Goal: Book appointment/travel/reservation

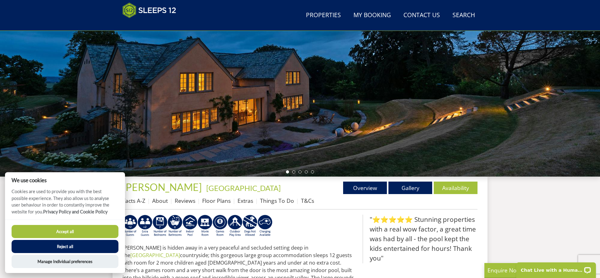
scroll to position [95, 0]
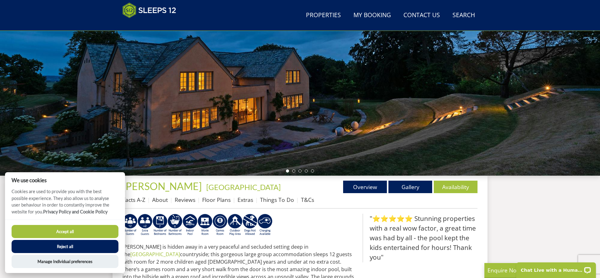
click at [95, 226] on button "Accept all" at bounding box center [65, 231] width 107 height 13
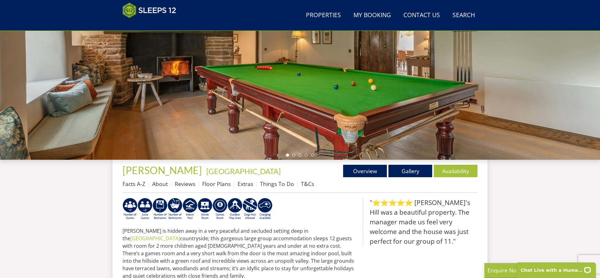
scroll to position [113, 0]
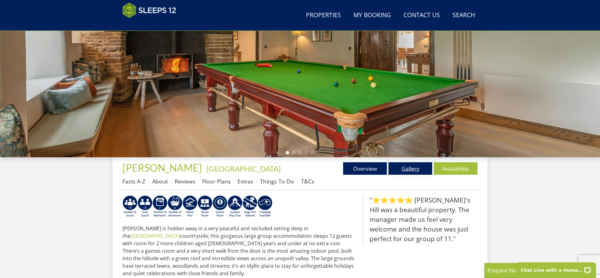
click at [409, 167] on link "Gallery" at bounding box center [410, 168] width 44 height 12
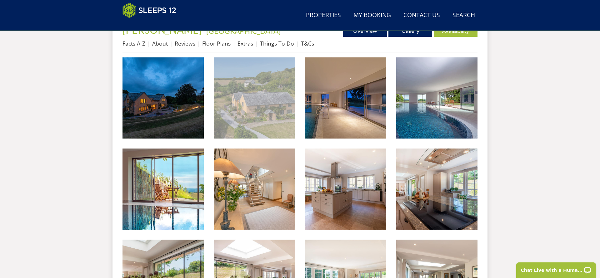
click at [280, 100] on img at bounding box center [254, 97] width 81 height 81
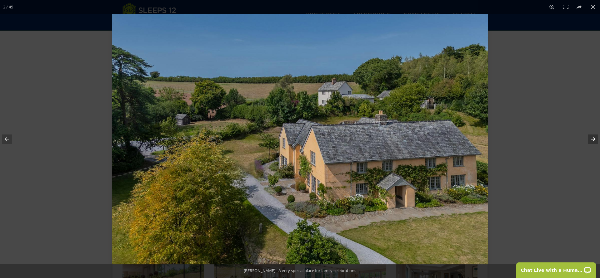
click at [593, 138] on button at bounding box center [589, 139] width 22 height 31
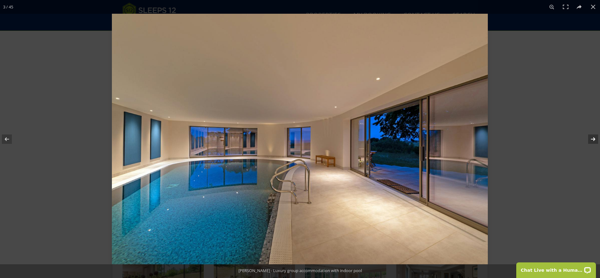
click at [593, 138] on button at bounding box center [589, 139] width 22 height 31
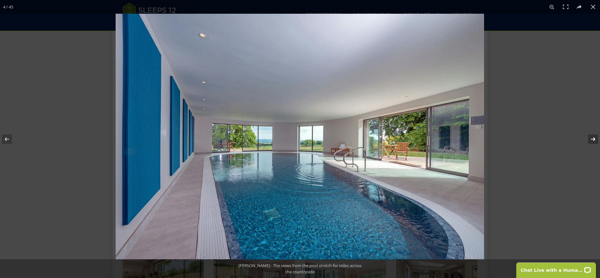
click at [593, 138] on button at bounding box center [589, 139] width 22 height 31
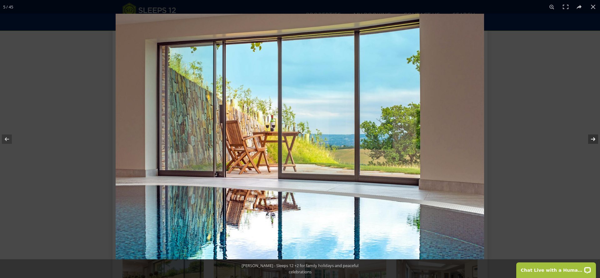
click at [593, 138] on button at bounding box center [589, 139] width 22 height 31
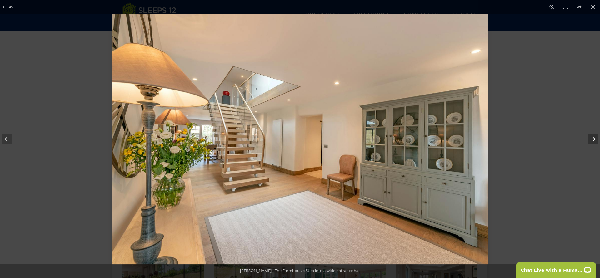
click at [593, 138] on button at bounding box center [589, 139] width 22 height 31
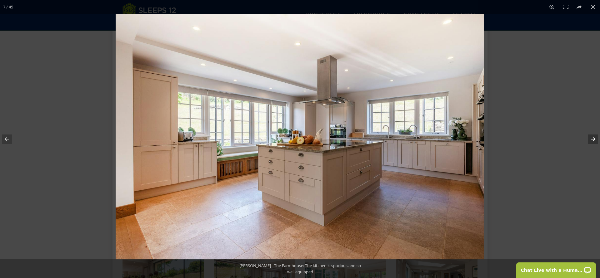
click at [593, 138] on button at bounding box center [589, 139] width 22 height 31
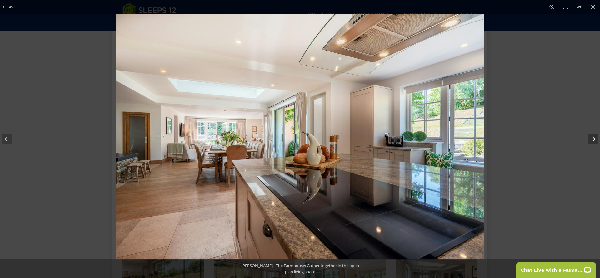
click at [593, 139] on button at bounding box center [589, 139] width 22 height 31
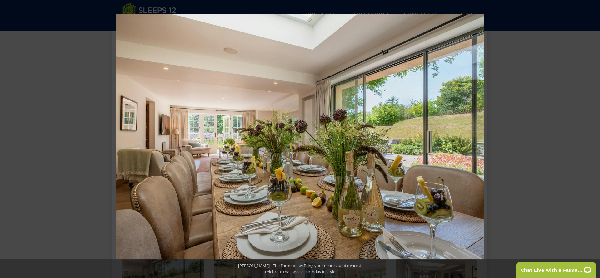
click at [593, 139] on button at bounding box center [589, 139] width 22 height 31
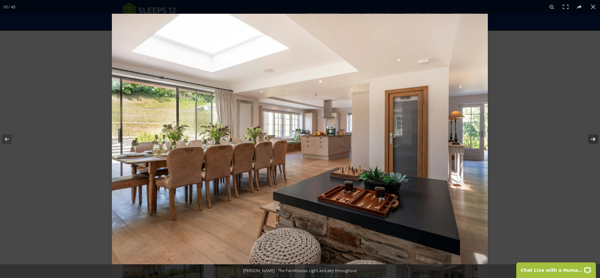
click at [593, 139] on button at bounding box center [589, 139] width 22 height 31
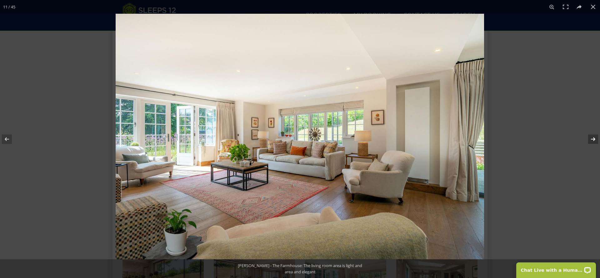
click at [592, 136] on button at bounding box center [589, 139] width 22 height 31
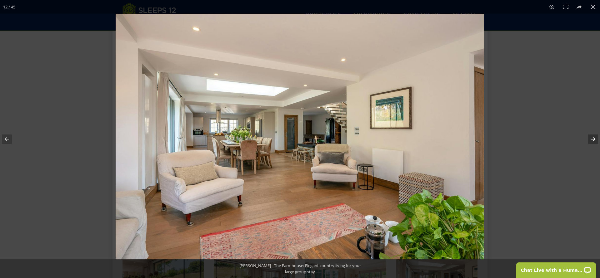
click at [592, 137] on button at bounding box center [589, 139] width 22 height 31
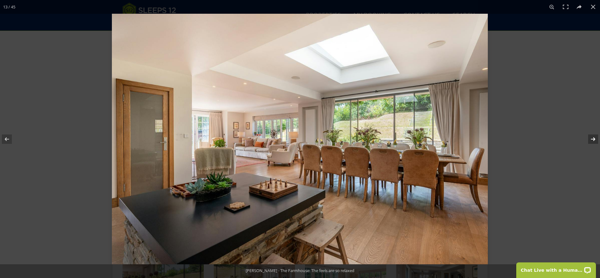
click at [595, 139] on button at bounding box center [589, 139] width 22 height 31
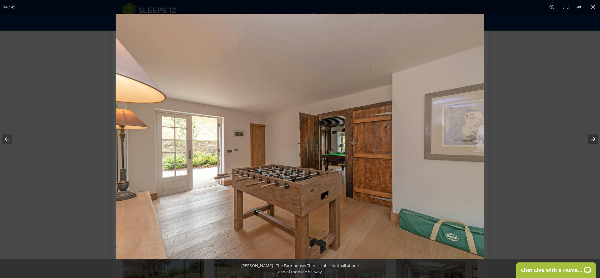
click at [595, 139] on button at bounding box center [589, 139] width 22 height 31
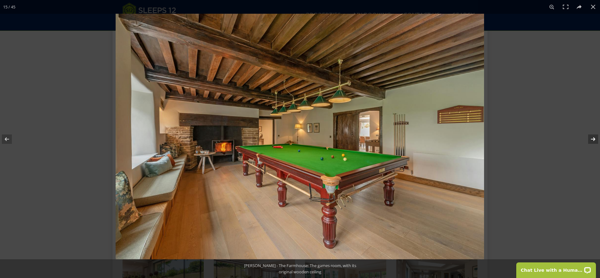
click at [595, 139] on button at bounding box center [589, 139] width 22 height 31
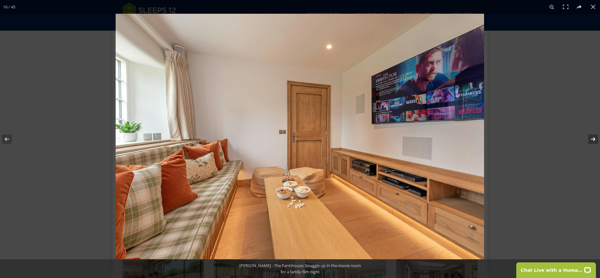
click at [595, 139] on button at bounding box center [589, 139] width 22 height 31
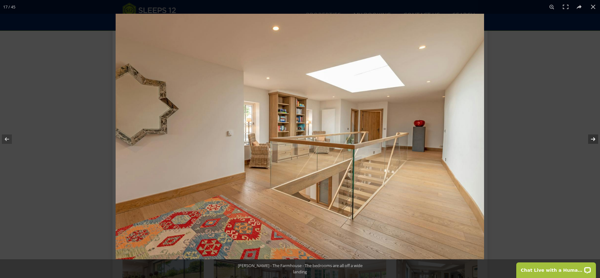
click at [595, 139] on button at bounding box center [589, 139] width 22 height 31
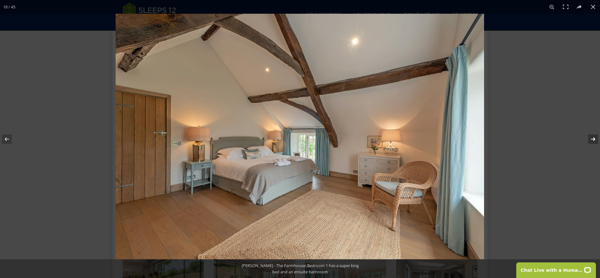
click at [595, 140] on button at bounding box center [589, 139] width 22 height 31
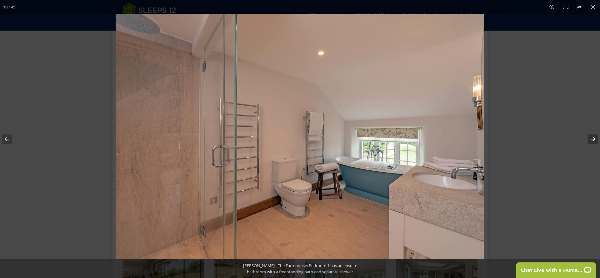
click at [595, 140] on button at bounding box center [589, 139] width 22 height 31
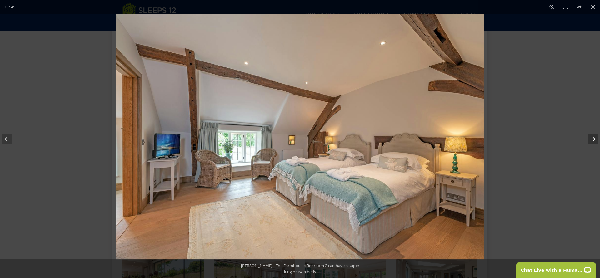
click at [595, 140] on button at bounding box center [589, 139] width 22 height 31
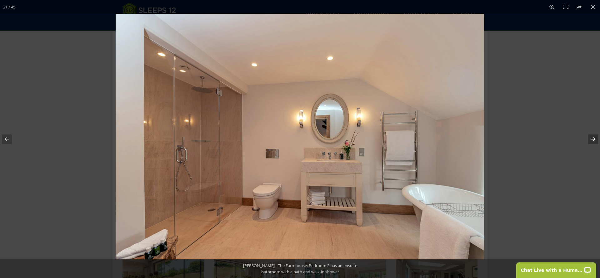
click at [595, 140] on button at bounding box center [589, 139] width 22 height 31
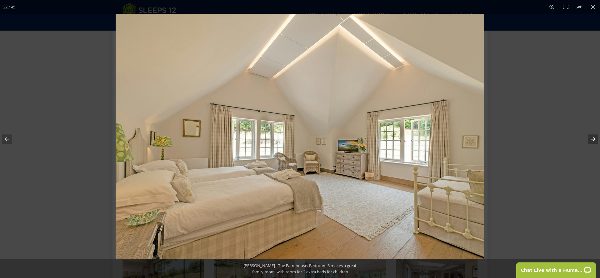
click at [595, 140] on button at bounding box center [589, 139] width 22 height 31
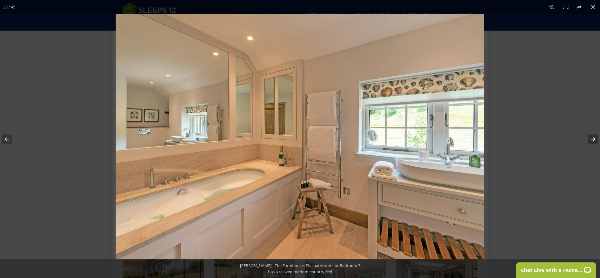
click at [595, 141] on button at bounding box center [589, 139] width 22 height 31
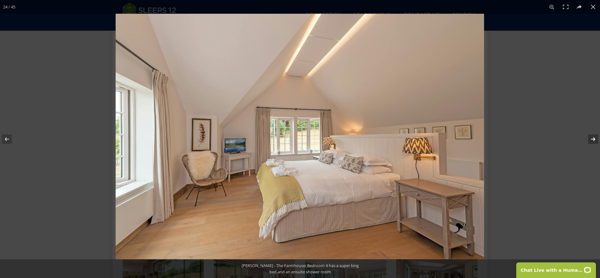
click at [595, 141] on button at bounding box center [589, 139] width 22 height 31
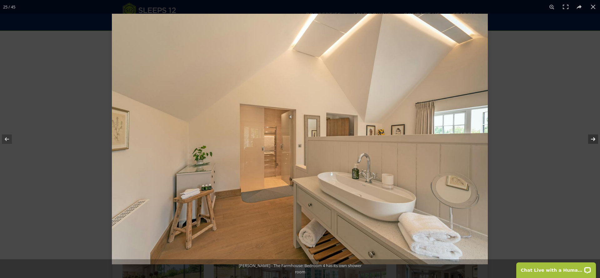
click at [595, 141] on button at bounding box center [589, 139] width 22 height 31
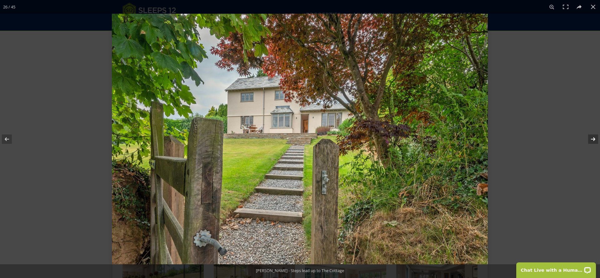
click at [595, 141] on button at bounding box center [589, 139] width 22 height 31
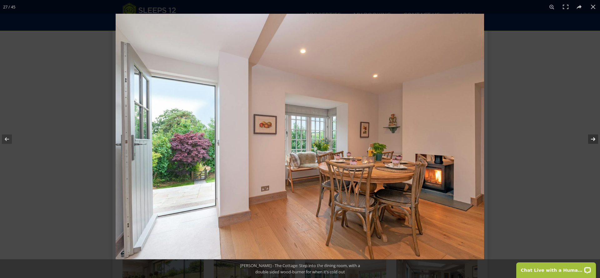
click at [595, 141] on button at bounding box center [589, 139] width 22 height 31
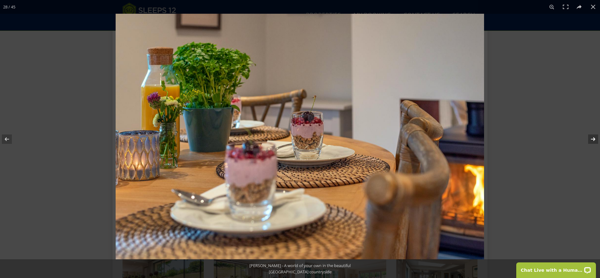
click at [595, 141] on button at bounding box center [589, 139] width 22 height 31
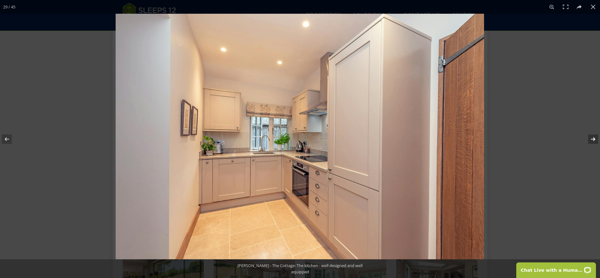
click at [595, 141] on button at bounding box center [589, 139] width 22 height 31
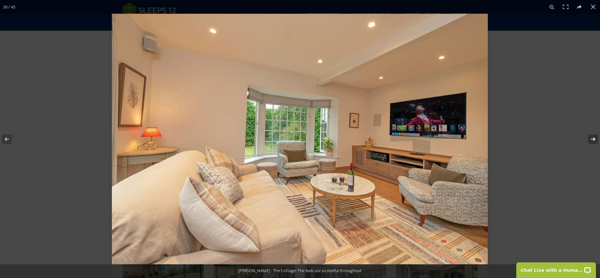
click at [595, 141] on button at bounding box center [589, 139] width 22 height 31
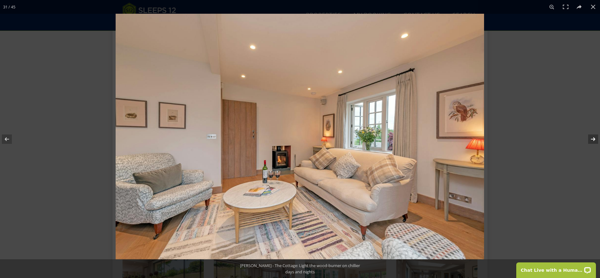
click at [595, 141] on button at bounding box center [589, 139] width 22 height 31
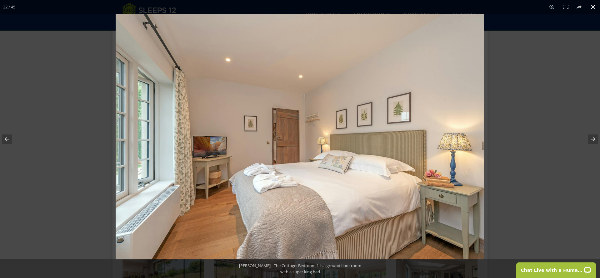
click at [594, 6] on button at bounding box center [593, 7] width 14 height 14
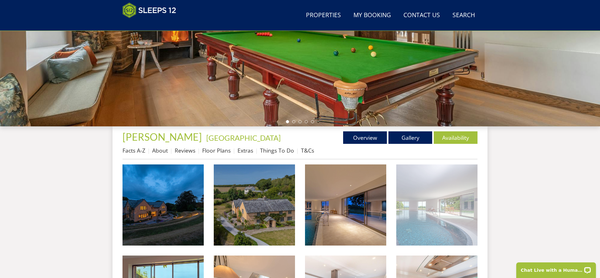
scroll to position [139, 0]
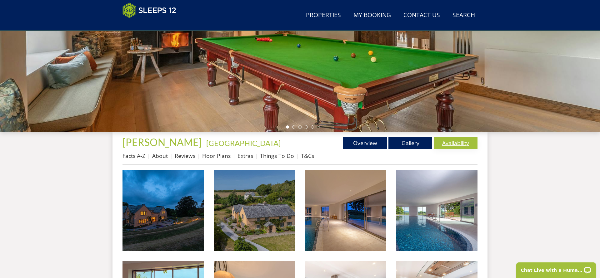
click at [455, 141] on link "Availability" at bounding box center [456, 143] width 44 height 12
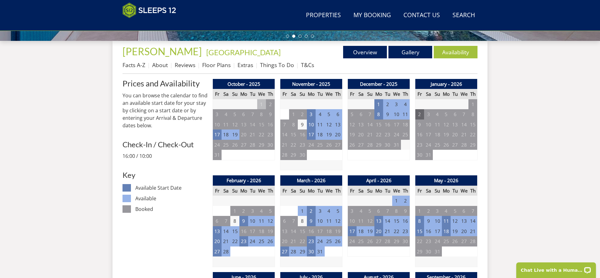
scroll to position [235, 0]
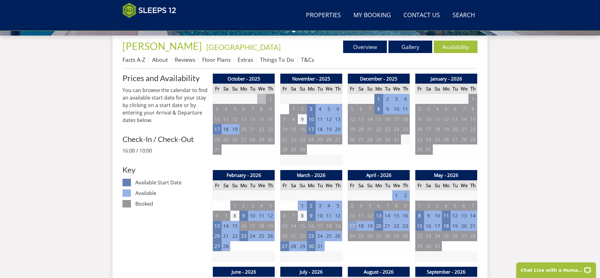
click at [351, 227] on td "17" at bounding box center [352, 226] width 9 height 10
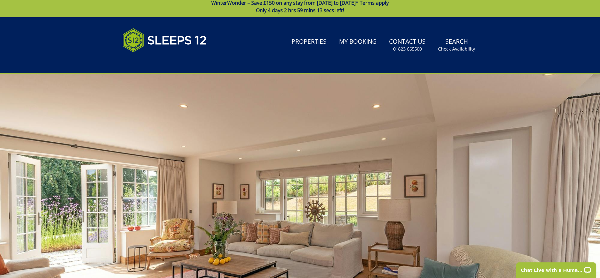
scroll to position [17, 0]
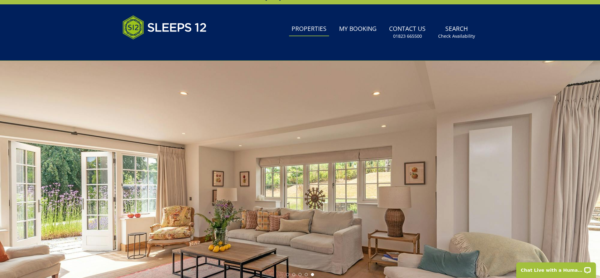
click at [309, 29] on link "Properties" at bounding box center [309, 29] width 40 height 14
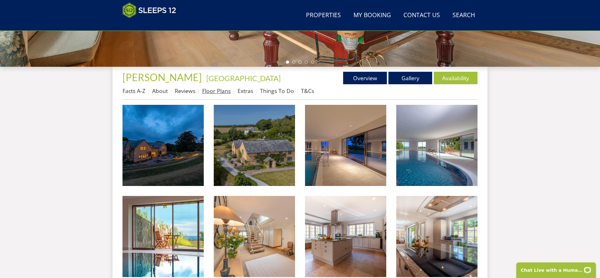
scroll to position [217, 0]
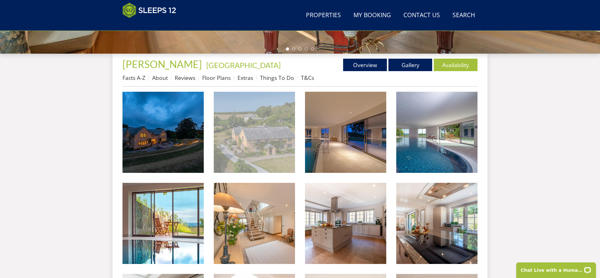
click at [250, 125] on img at bounding box center [254, 132] width 81 height 81
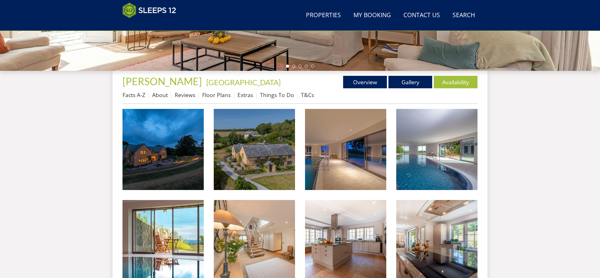
scroll to position [209, 0]
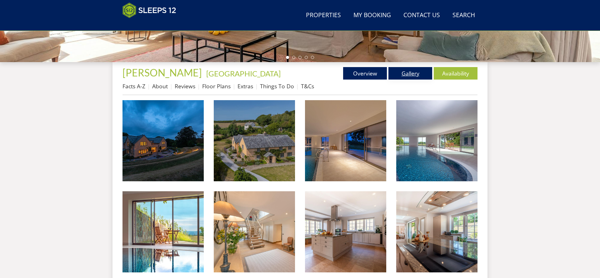
click at [415, 72] on link "Gallery" at bounding box center [410, 73] width 44 height 12
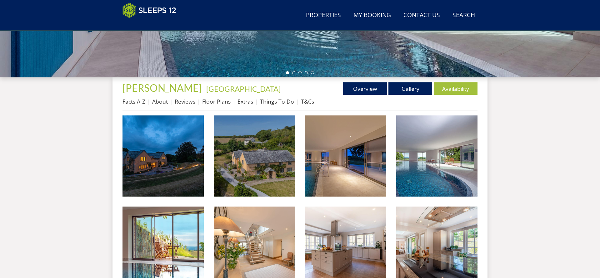
scroll to position [194, 0]
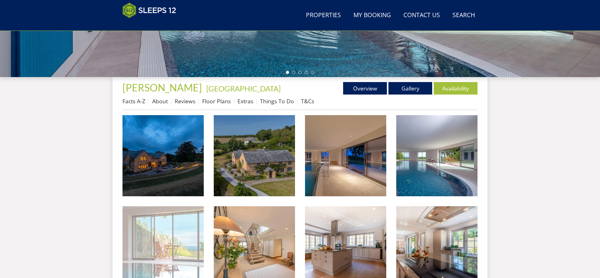
click at [174, 241] on img at bounding box center [162, 247] width 81 height 81
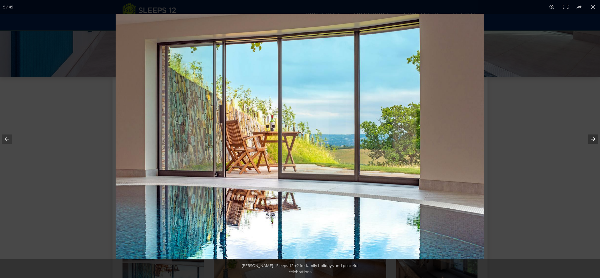
click at [594, 139] on button at bounding box center [589, 139] width 22 height 31
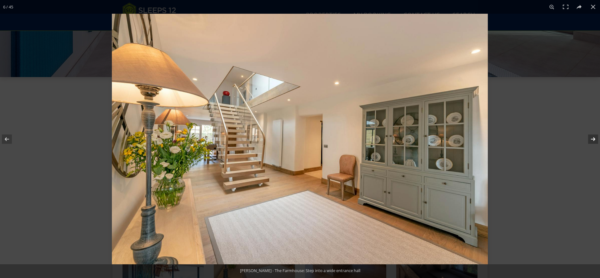
click at [594, 139] on button at bounding box center [589, 139] width 22 height 31
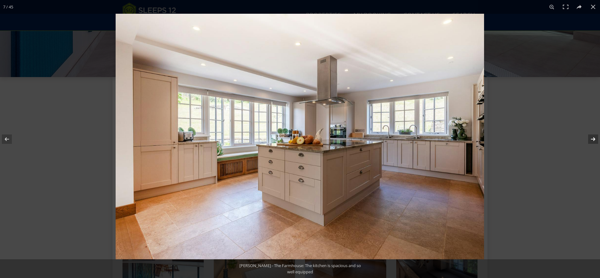
click at [594, 139] on button at bounding box center [589, 139] width 22 height 31
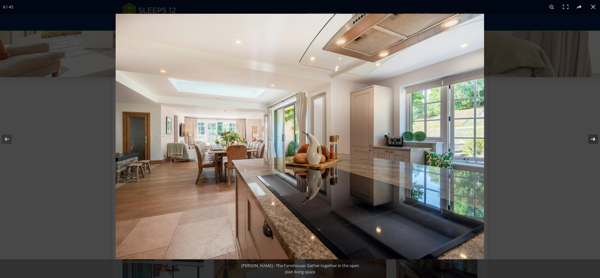
click at [594, 139] on button at bounding box center [589, 139] width 22 height 31
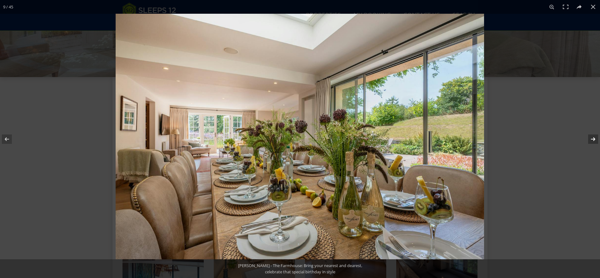
click at [594, 139] on button at bounding box center [589, 139] width 22 height 31
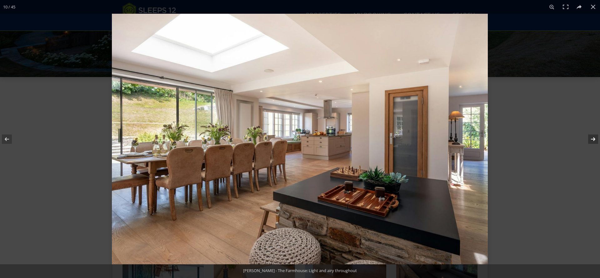
click at [594, 139] on button at bounding box center [589, 139] width 22 height 31
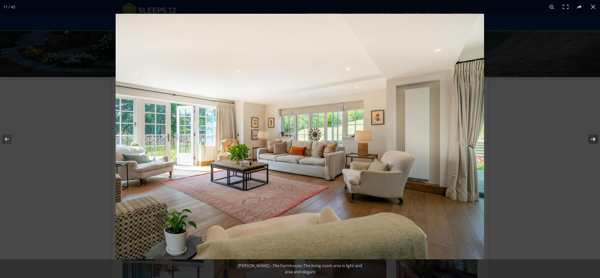
click at [594, 139] on button at bounding box center [589, 139] width 22 height 31
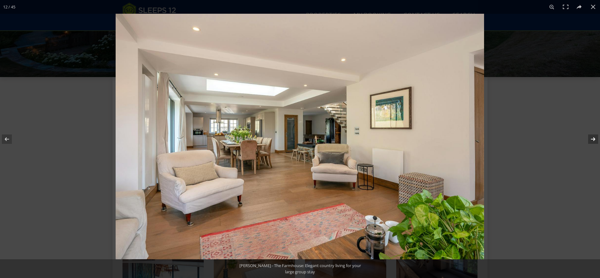
click at [594, 139] on button at bounding box center [589, 139] width 22 height 31
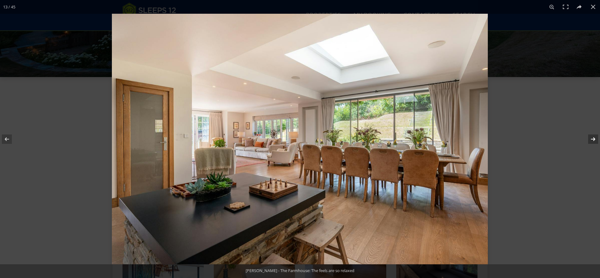
click at [594, 139] on button at bounding box center [589, 139] width 22 height 31
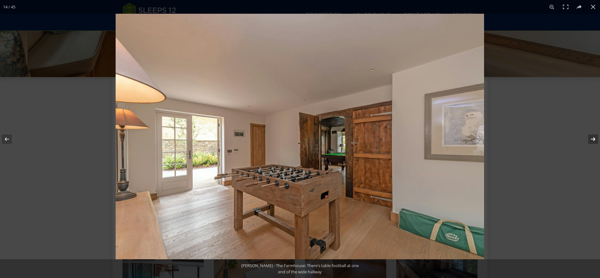
click at [594, 139] on button at bounding box center [589, 139] width 22 height 31
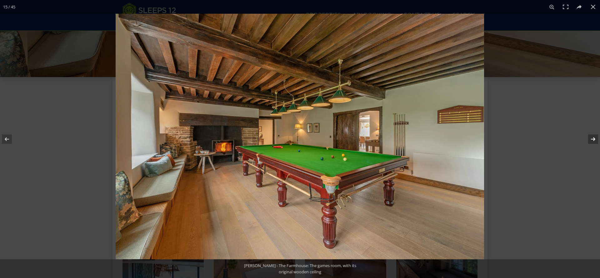
click at [594, 140] on button at bounding box center [589, 139] width 22 height 31
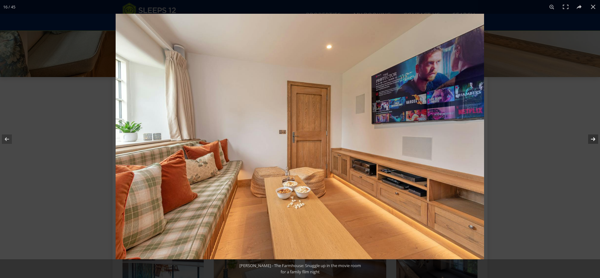
click at [594, 140] on button at bounding box center [589, 139] width 22 height 31
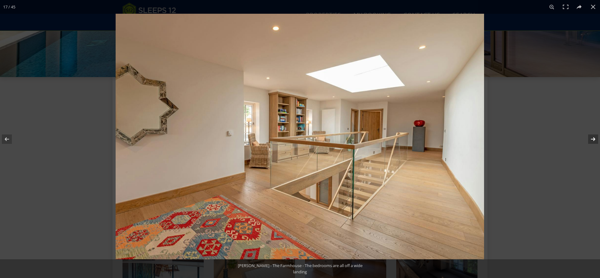
click at [594, 140] on button at bounding box center [589, 139] width 22 height 31
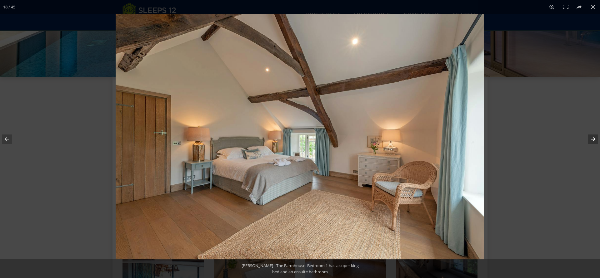
click at [594, 140] on button at bounding box center [589, 139] width 22 height 31
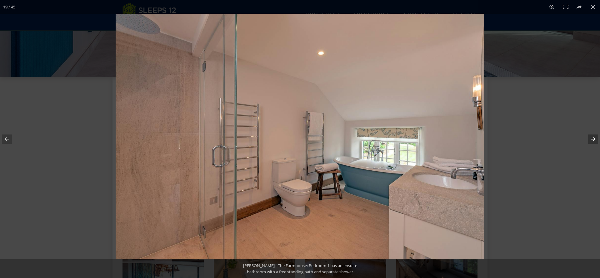
click at [593, 140] on button at bounding box center [589, 139] width 22 height 31
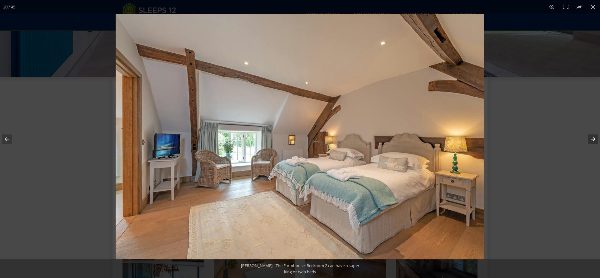
click at [593, 140] on button at bounding box center [589, 139] width 22 height 31
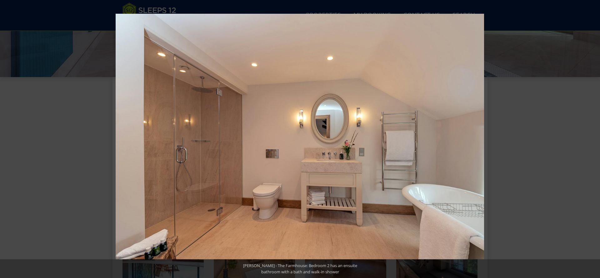
click at [593, 140] on button at bounding box center [589, 139] width 22 height 31
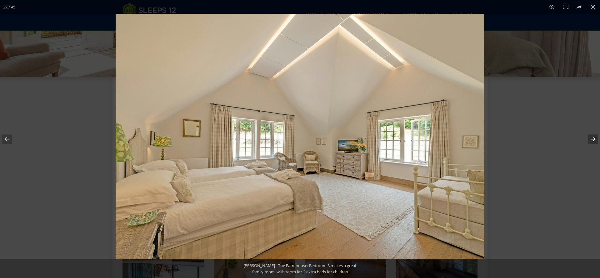
click at [593, 141] on button at bounding box center [589, 139] width 22 height 31
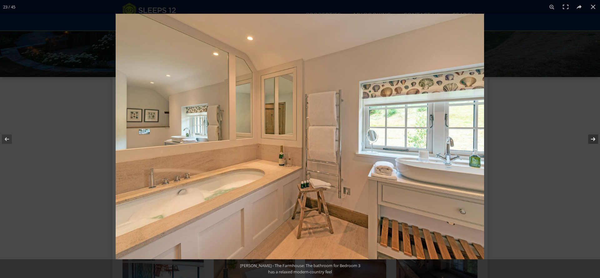
click at [593, 139] on button at bounding box center [589, 139] width 22 height 31
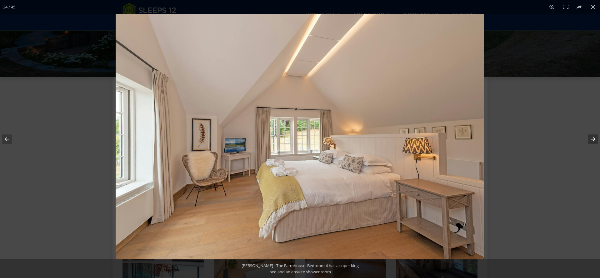
click at [593, 139] on button at bounding box center [589, 139] width 22 height 31
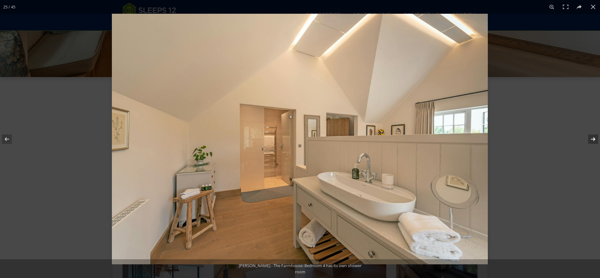
click at [593, 139] on button at bounding box center [589, 139] width 22 height 31
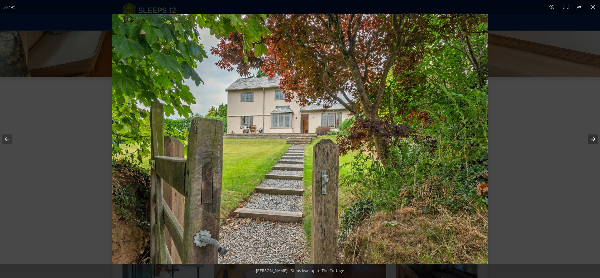
click at [593, 139] on button at bounding box center [589, 139] width 22 height 31
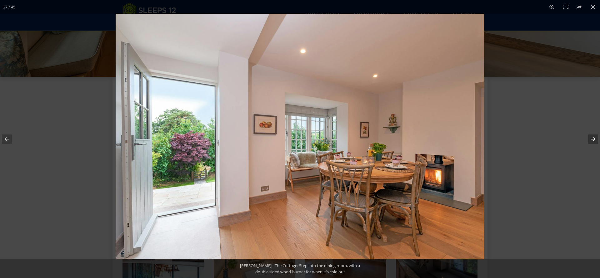
click at [593, 139] on button at bounding box center [589, 139] width 22 height 31
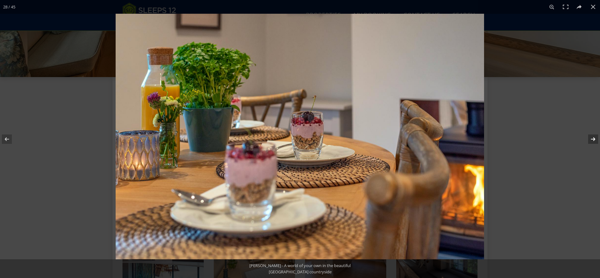
click at [593, 139] on button at bounding box center [589, 139] width 22 height 31
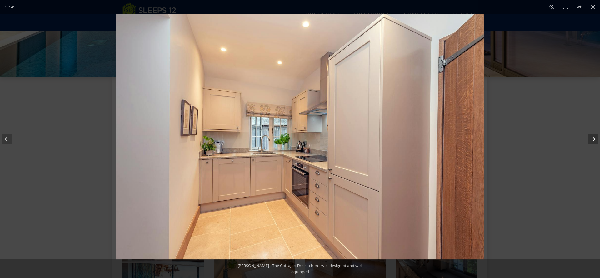
click at [593, 139] on button at bounding box center [589, 139] width 22 height 31
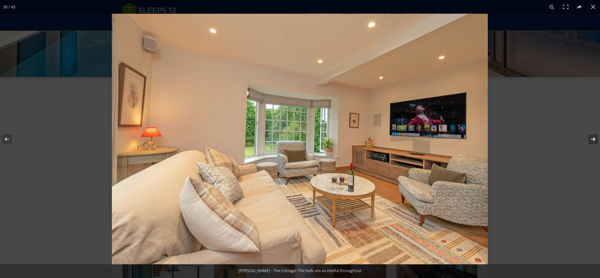
click at [593, 139] on button at bounding box center [589, 139] width 22 height 31
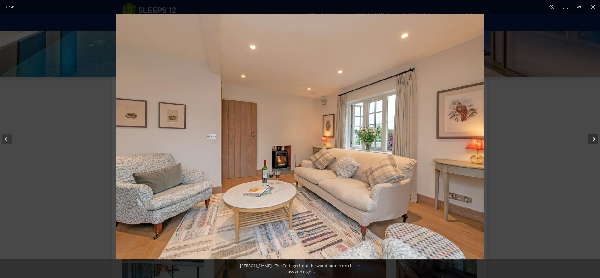
click at [596, 138] on button at bounding box center [589, 139] width 22 height 31
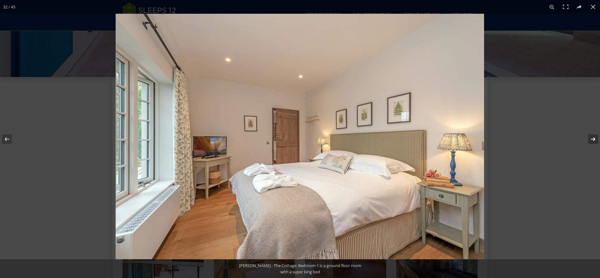
click at [594, 139] on button at bounding box center [589, 139] width 22 height 31
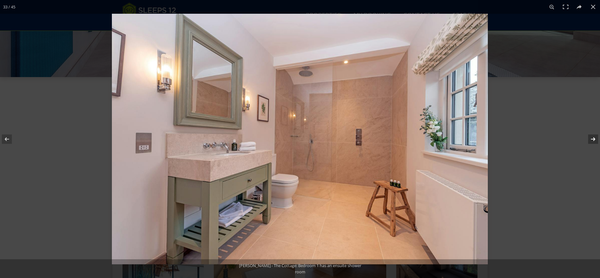
click at [593, 139] on button at bounding box center [589, 139] width 22 height 31
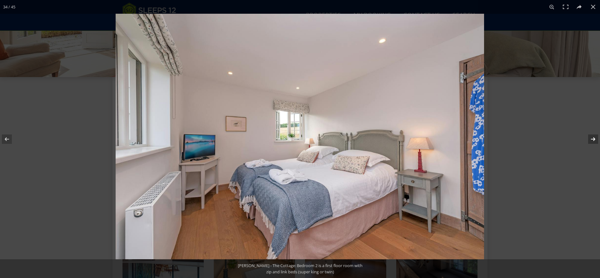
click at [593, 139] on button at bounding box center [589, 139] width 22 height 31
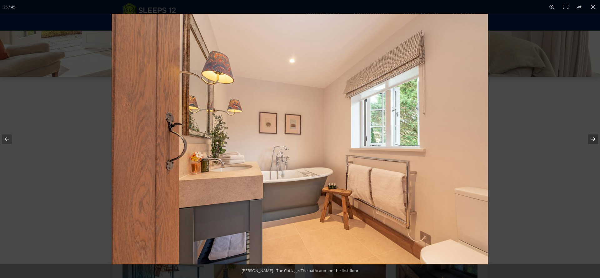
click at [593, 139] on button at bounding box center [589, 139] width 22 height 31
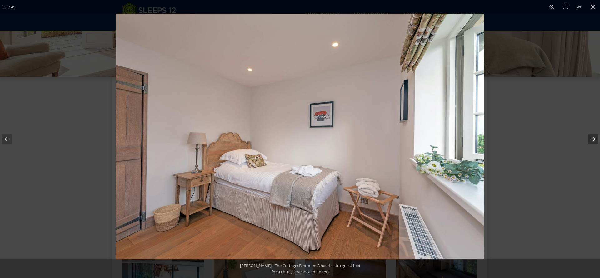
click at [593, 139] on button at bounding box center [589, 139] width 22 height 31
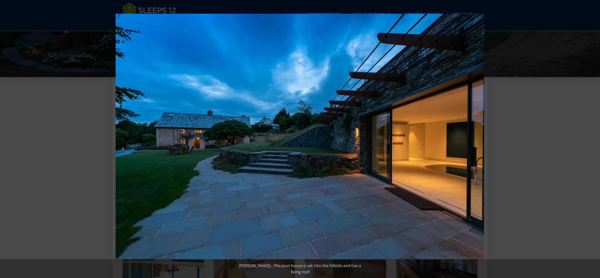
click at [593, 139] on button at bounding box center [589, 139] width 22 height 31
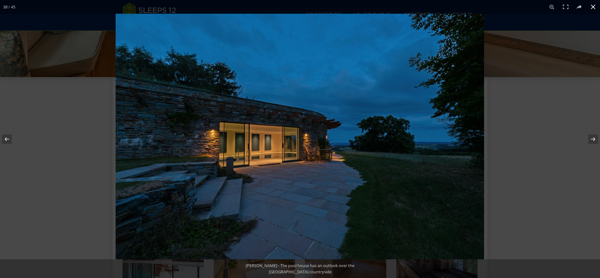
click at [593, 6] on button at bounding box center [593, 7] width 14 height 14
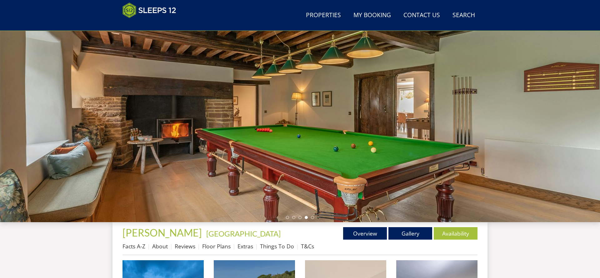
scroll to position [0, 0]
